Goal: Register for event/course

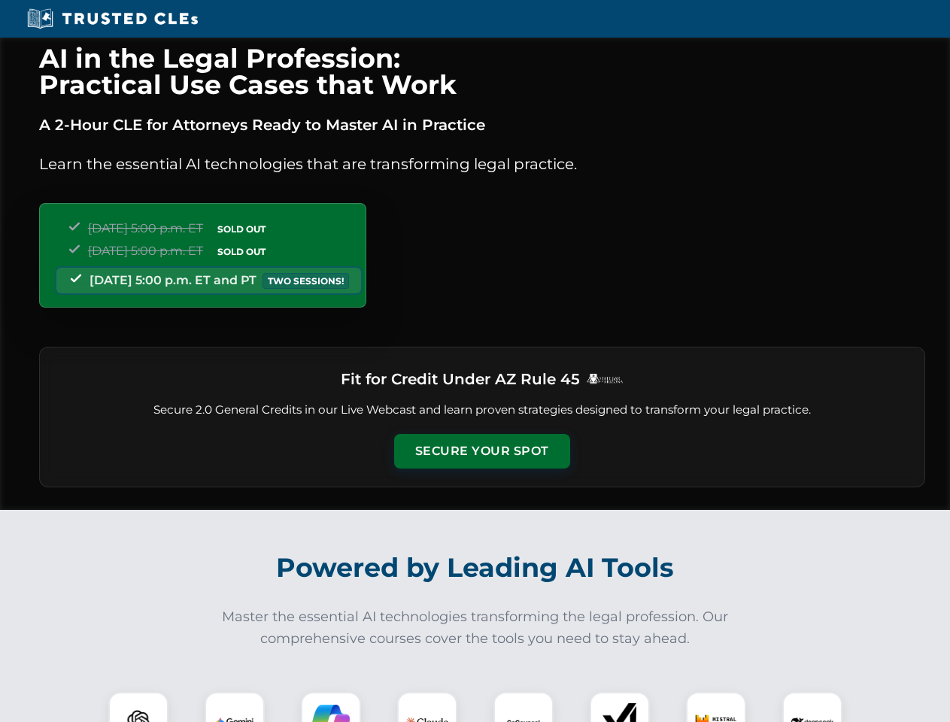
click at [481, 451] on button "Secure Your Spot" at bounding box center [482, 451] width 176 height 35
click at [138, 707] on img at bounding box center [139, 722] width 44 height 44
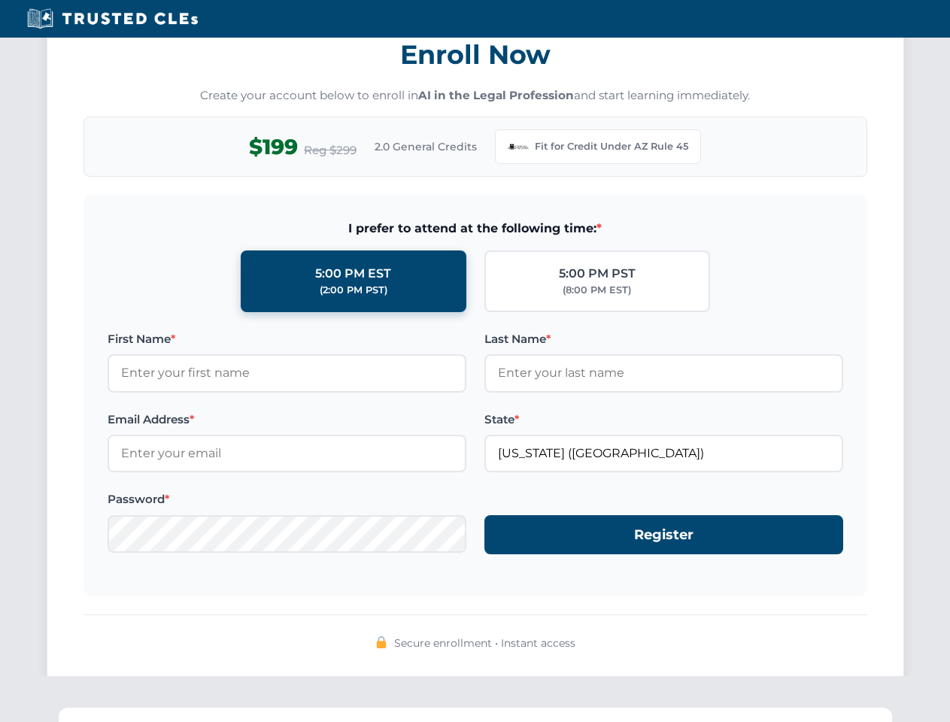
scroll to position [1466, 0]
